Goal: Task Accomplishment & Management: Manage account settings

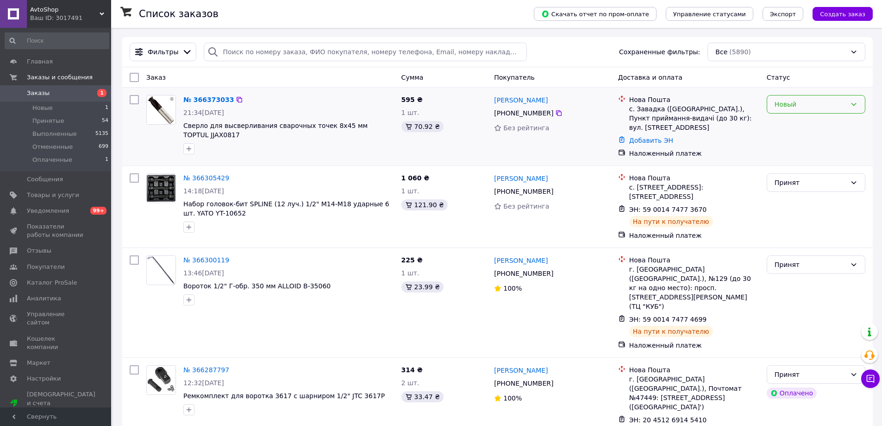
click at [816, 104] on div "Новый" at bounding box center [811, 104] width 72 height 10
click at [784, 126] on li "Принят" at bounding box center [816, 124] width 98 height 17
drag, startPoint x: 214, startPoint y: 134, endPoint x: 182, endPoint y: 138, distance: 32.2
click at [182, 138] on div "№ 366373033 21:34[DATE] Сверло для высверливания сварочных точек 8х45 мм TOPTUL…" at bounding box center [289, 124] width 218 height 67
copy span "JJAX0817"
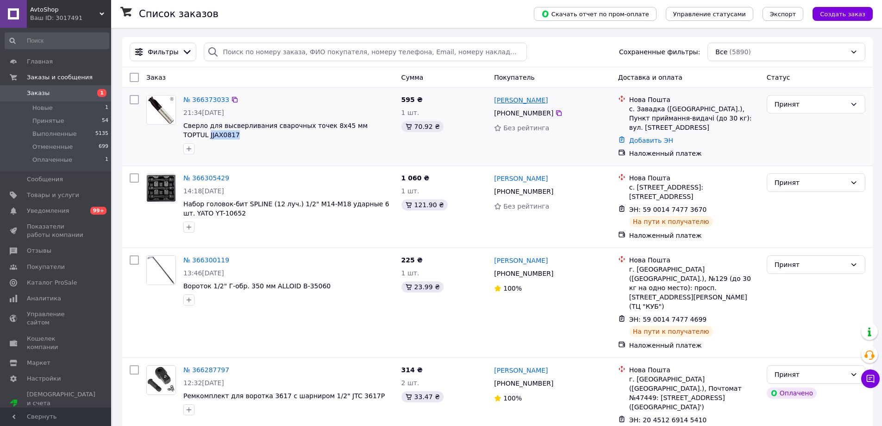
click at [518, 103] on link "[PERSON_NAME]" at bounding box center [521, 99] width 54 height 9
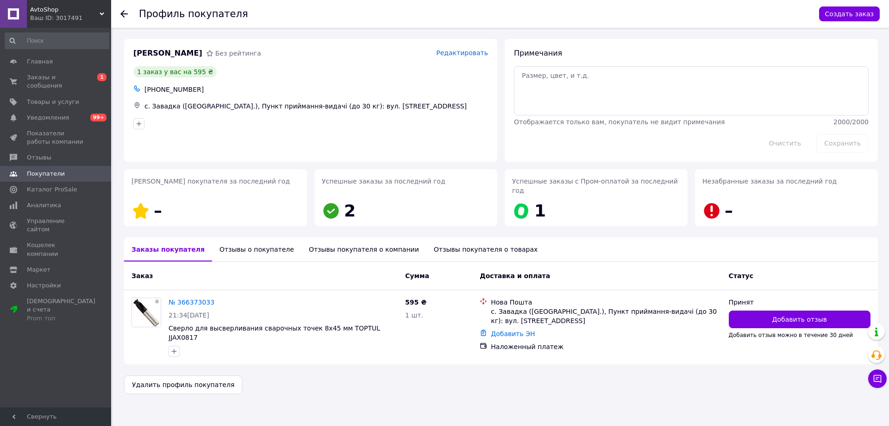
click at [122, 11] on icon at bounding box center [123, 13] width 7 height 7
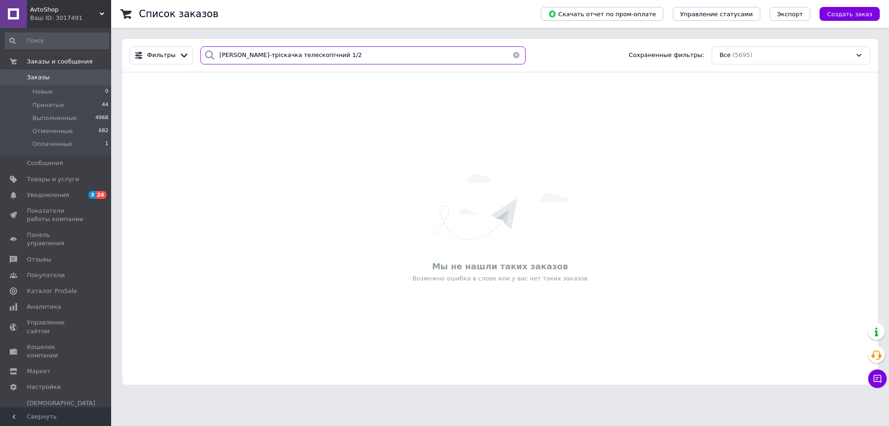
click at [328, 56] on input "Haisser Ключ-тріскачка телескопічний 1/2" at bounding box center [363, 55] width 325 height 18
paste input "Тестер давления топлива"
type input "Тестер давления топлива"
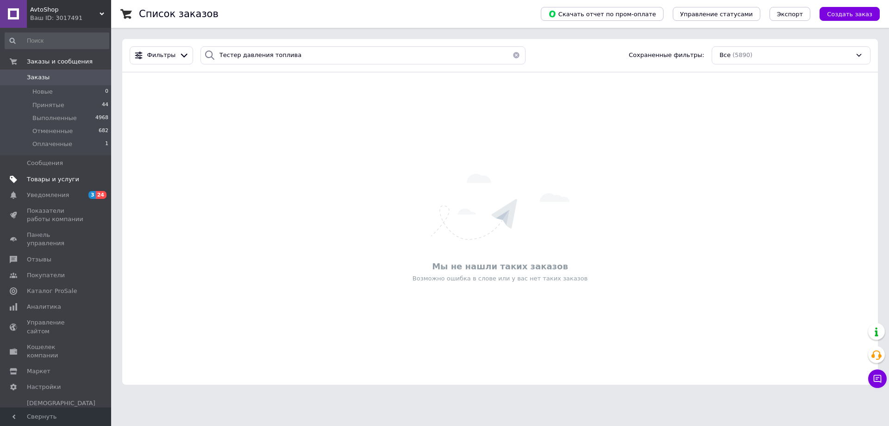
click at [38, 178] on span "Товары и услуги" at bounding box center [53, 179] width 52 height 8
